Goal: Information Seeking & Learning: Learn about a topic

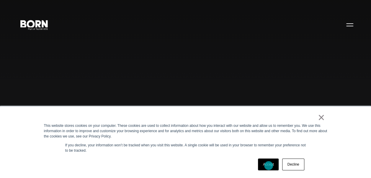
click at [269, 165] on link "Accept" at bounding box center [268, 164] width 21 height 12
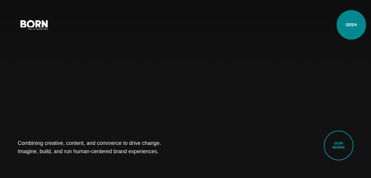
click at [352, 25] on button "Primary Menu" at bounding box center [350, 24] width 14 height 12
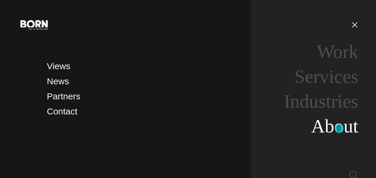
click at [339, 129] on link "About" at bounding box center [334, 126] width 47 height 21
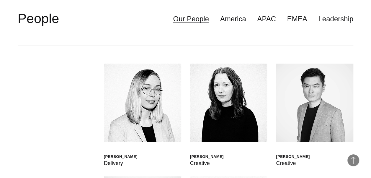
scroll to position [1324, 0]
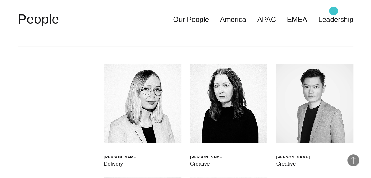
click at [334, 14] on link "Leadership" at bounding box center [336, 19] width 35 height 11
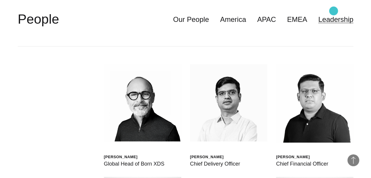
scroll to position [1300, 0]
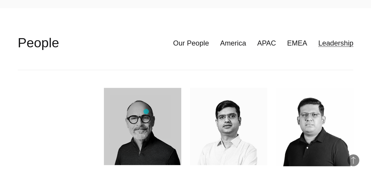
click at [146, 111] on img at bounding box center [142, 126] width 77 height 77
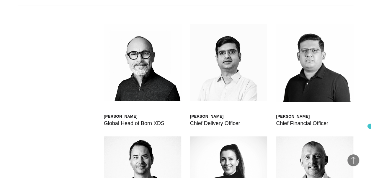
scroll to position [1381, 0]
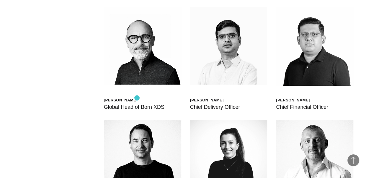
click at [137, 103] on div "Global Head of Born XDS" at bounding box center [134, 107] width 61 height 8
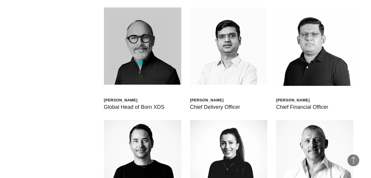
click at [140, 63] on img at bounding box center [142, 45] width 77 height 77
click at [141, 37] on img at bounding box center [142, 45] width 77 height 77
